Goal: Information Seeking & Learning: Check status

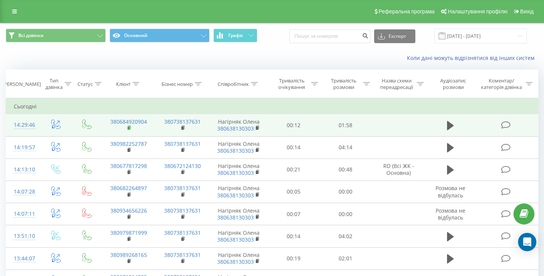
click at [128, 128] on rect at bounding box center [128, 127] width 2 height 3
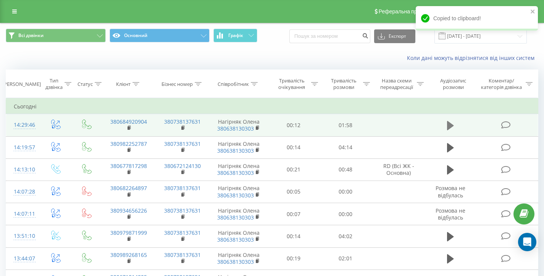
click at [449, 125] on icon at bounding box center [450, 125] width 7 height 9
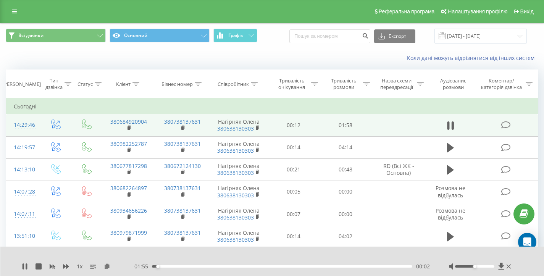
click at [270, 266] on div "00:02" at bounding box center [282, 266] width 260 height 2
click at [290, 265] on div "01:03" at bounding box center [282, 266] width 260 height 2
click at [23, 269] on icon at bounding box center [24, 266] width 2 height 6
click at [511, 267] on div at bounding box center [481, 267] width 64 height 8
click at [507, 266] on icon at bounding box center [508, 266] width 4 height 4
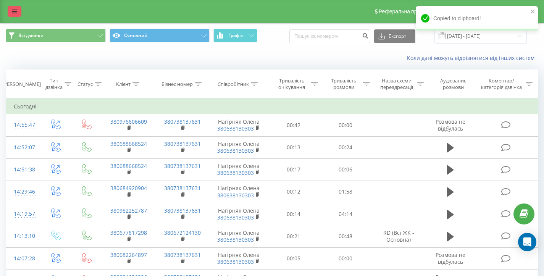
click at [11, 12] on link at bounding box center [15, 11] width 14 height 11
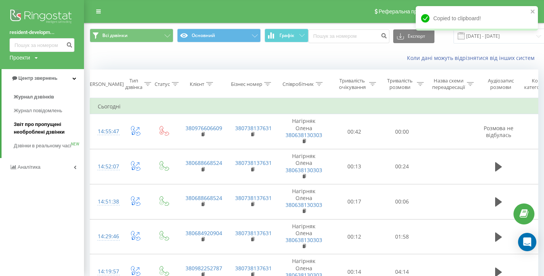
click at [56, 128] on span "Звіт про пропущені необроблені дзвінки" at bounding box center [47, 128] width 66 height 15
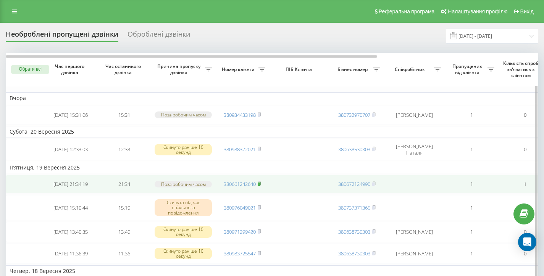
click at [261, 186] on icon at bounding box center [259, 183] width 3 height 5
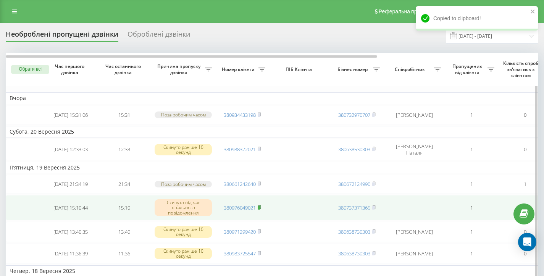
click at [261, 209] on icon at bounding box center [259, 207] width 3 height 5
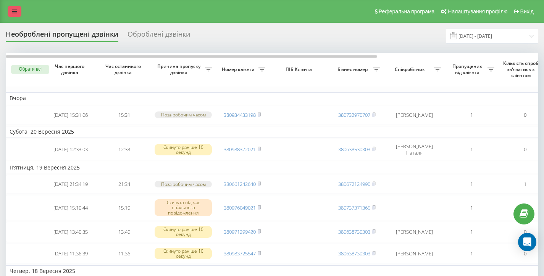
click at [17, 13] on link at bounding box center [15, 11] width 14 height 11
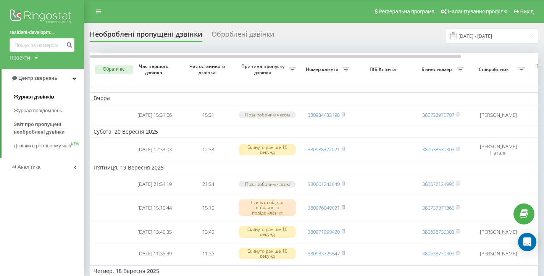
click at [53, 95] on link "Журнал дзвінків" at bounding box center [49, 97] width 70 height 14
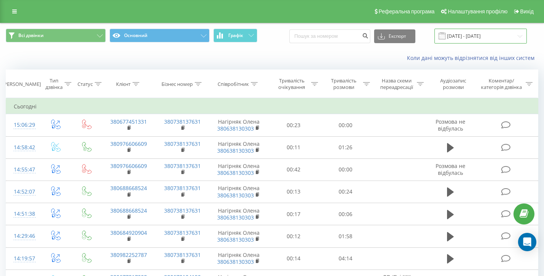
click at [490, 33] on input "22.08.2025 - 22.09.2025" at bounding box center [480, 36] width 92 height 15
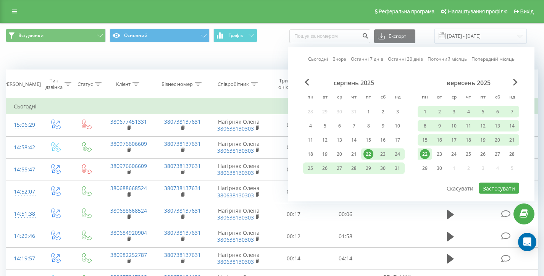
click at [423, 154] on div "22" at bounding box center [425, 154] width 10 height 10
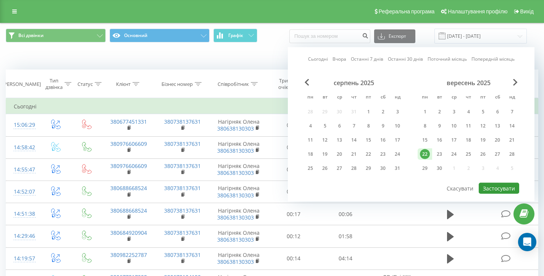
click at [504, 190] on button "Застосувати" at bounding box center [498, 188] width 40 height 11
type input "[DATE] - [DATE]"
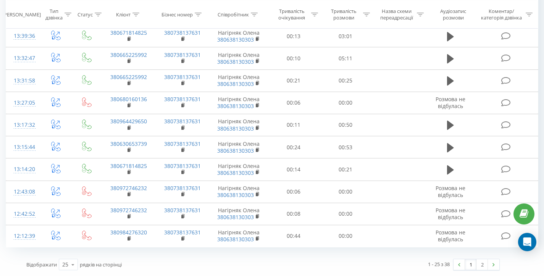
scroll to position [12, 0]
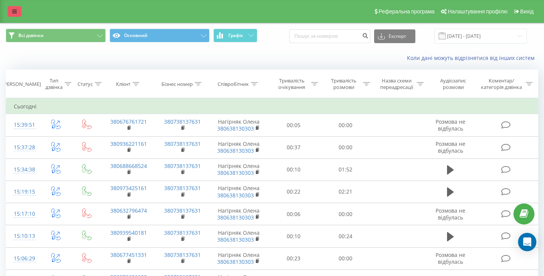
click at [10, 9] on link at bounding box center [15, 11] width 14 height 11
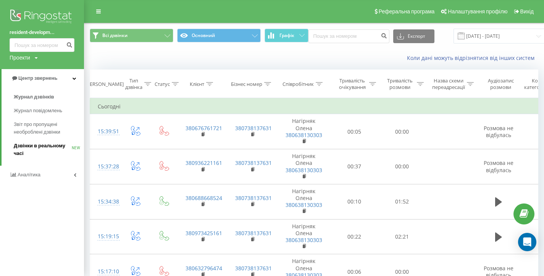
click at [59, 140] on link "Дзвінки в реальному часі NEW" at bounding box center [49, 149] width 70 height 21
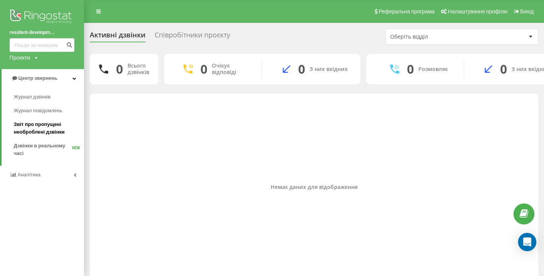
click at [47, 123] on span "Звіт про пропущені необроблені дзвінки" at bounding box center [47, 128] width 66 height 15
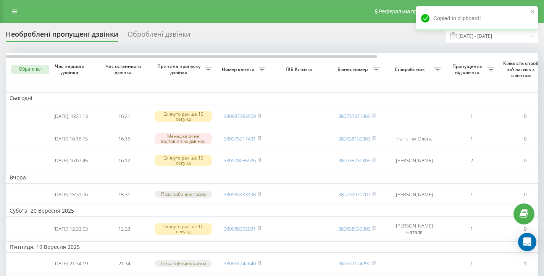
click at [6, 6] on div "Реферальна програма Налаштування профілю Вихід" at bounding box center [272, 11] width 544 height 23
click at [11, 8] on link at bounding box center [15, 11] width 14 height 11
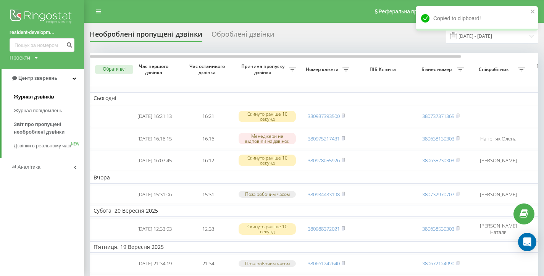
drag, startPoint x: 50, startPoint y: 84, endPoint x: 38, endPoint y: 94, distance: 15.7
click at [63, 103] on link "Журнал дзвінків" at bounding box center [49, 97] width 70 height 14
click at [37, 93] on span "Журнал дзвінків" at bounding box center [34, 97] width 40 height 8
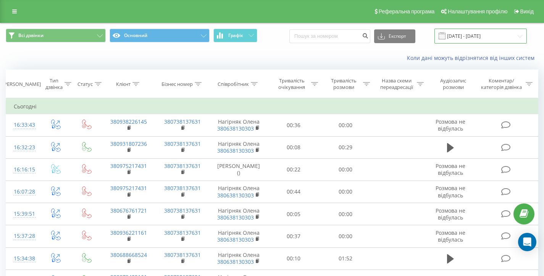
click at [499, 38] on input "22.08.2025 - 22.09.2025" at bounding box center [480, 36] width 92 height 15
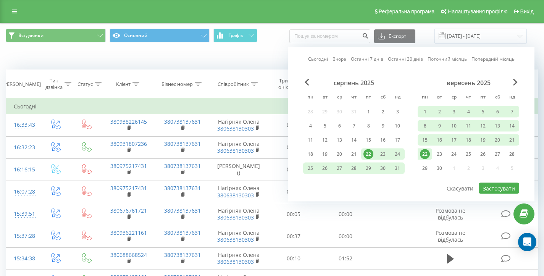
click at [422, 155] on div "22" at bounding box center [425, 154] width 10 height 10
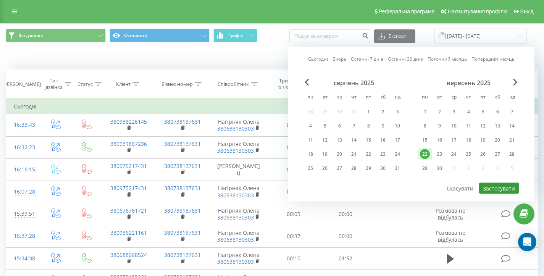
click at [492, 192] on button "Застосувати" at bounding box center [498, 188] width 40 height 11
type input "[DATE] - [DATE]"
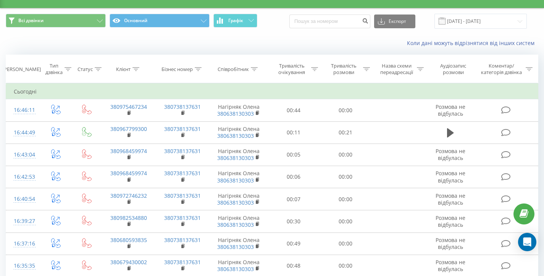
scroll to position [14, 0]
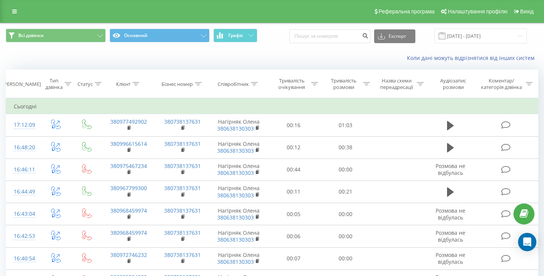
click at [198, 55] on div "Коли дані можуть відрізнятися вiд інших систем" at bounding box center [271, 58] width 543 height 18
click at [98, 84] on icon at bounding box center [98, 84] width 7 height 4
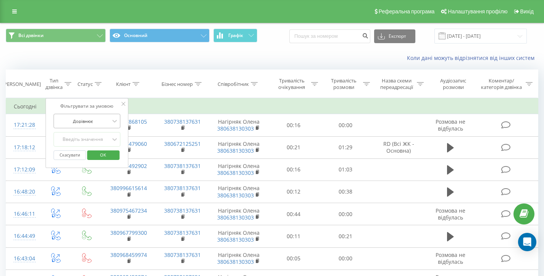
click at [85, 127] on div "Дорівнює" at bounding box center [86, 121] width 67 height 14
click at [137, 56] on div "Коли дані можуть відрізнятися вiд інших систем" at bounding box center [271, 58] width 543 height 18
click at [72, 85] on div "Статус" at bounding box center [86, 84] width 29 height 6
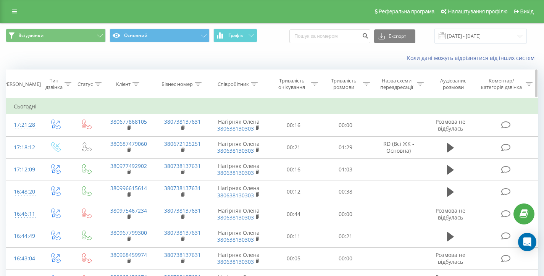
click at [63, 85] on div "Тип дзвінка" at bounding box center [58, 83] width 26 height 13
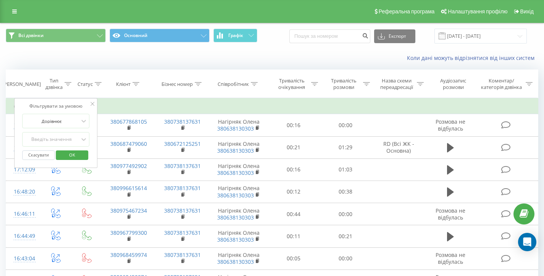
click at [59, 147] on div "Скасувати OK" at bounding box center [55, 155] width 67 height 17
click at [60, 145] on div "Введіть значення" at bounding box center [55, 139] width 67 height 14
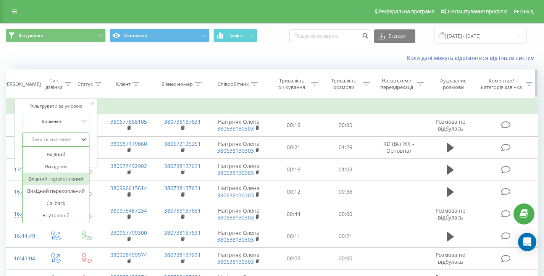
click at [156, 77] on th "Бізнес номер" at bounding box center [183, 84] width 54 height 28
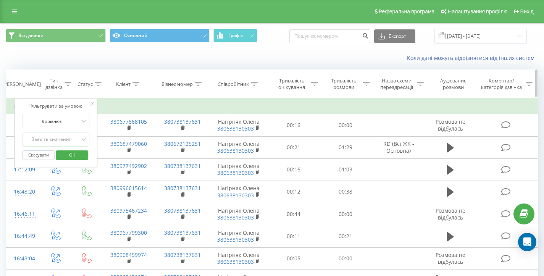
click at [98, 81] on div at bounding box center [98, 84] width 7 height 6
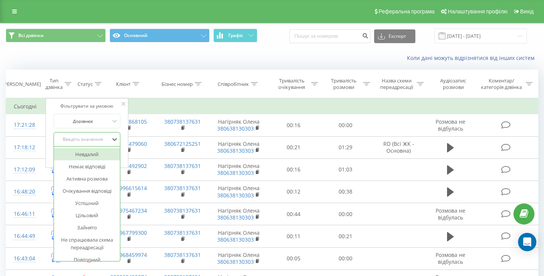
click at [97, 140] on div "Введіть значення" at bounding box center [83, 139] width 54 height 6
click at [101, 200] on div "Успішний" at bounding box center [87, 203] width 66 height 12
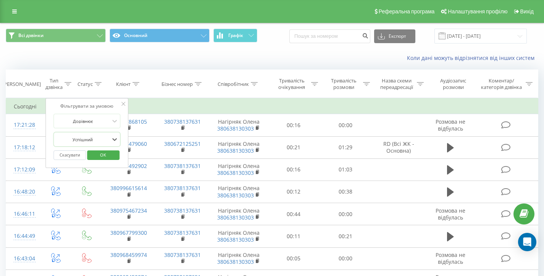
click at [114, 152] on button "OK" at bounding box center [103, 155] width 32 height 10
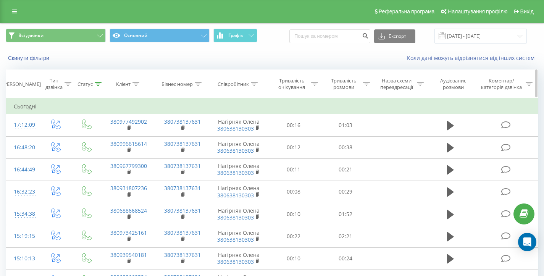
click at [97, 85] on icon at bounding box center [98, 84] width 7 height 4
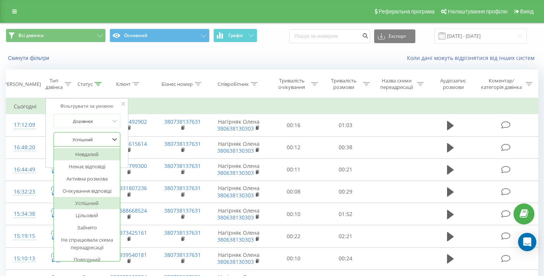
click at [99, 135] on div "Успішний" at bounding box center [83, 139] width 56 height 11
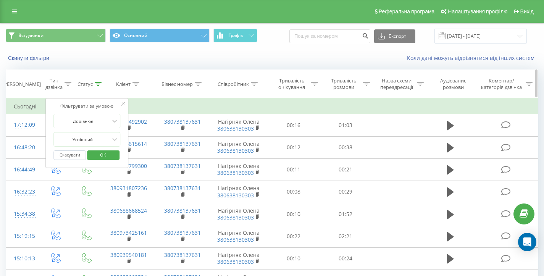
click at [92, 83] on div "Статус" at bounding box center [84, 84] width 15 height 6
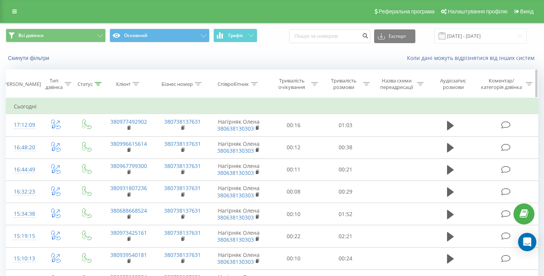
click at [97, 87] on th "Статус" at bounding box center [86, 84] width 29 height 28
click at [97, 86] on div at bounding box center [98, 84] width 7 height 6
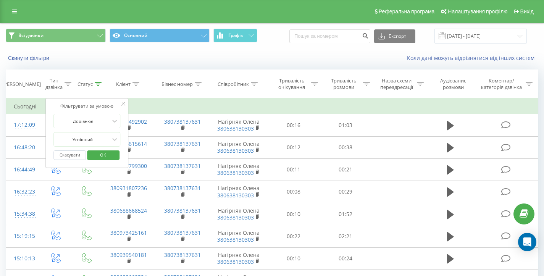
click at [71, 152] on button "Скасувати" at bounding box center [69, 155] width 32 height 10
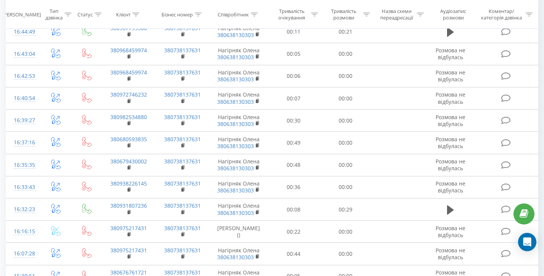
scroll to position [422, 0]
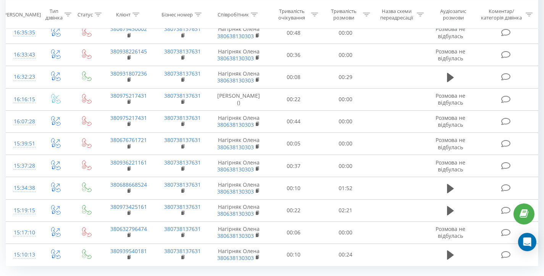
scroll to position [422, 0]
